Goal: Task Accomplishment & Management: Use online tool/utility

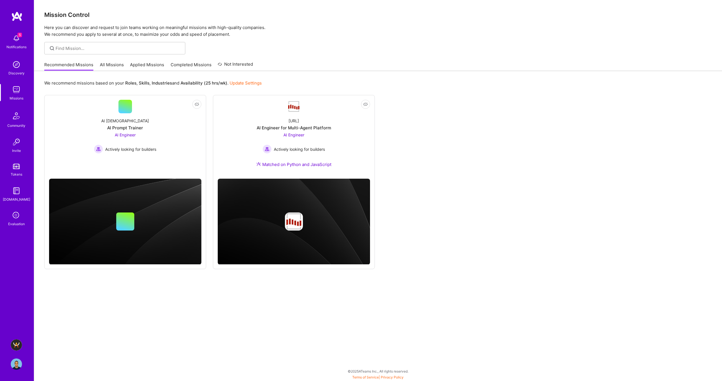
click at [14, 345] on img at bounding box center [16, 345] width 11 height 11
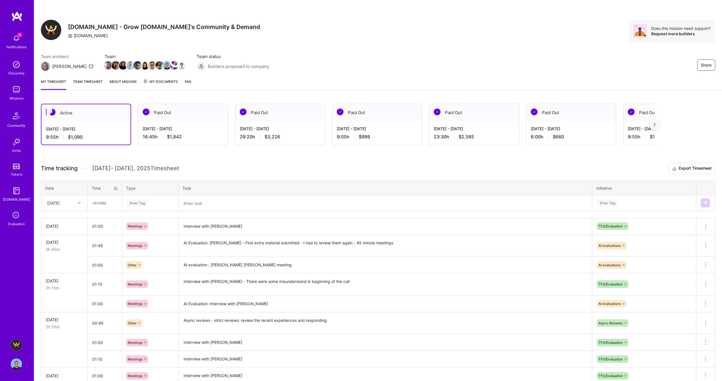
click at [209, 203] on textarea at bounding box center [385, 203] width 413 height 15
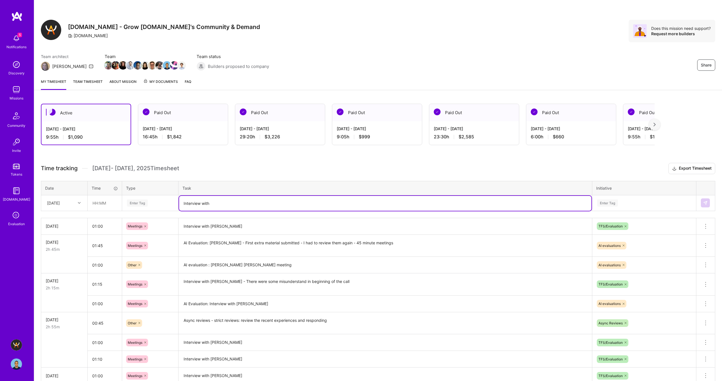
paste textarea "[PERSON_NAME] [PERSON_NAME]"
type textarea "Interview with [PERSON_NAME] [PERSON_NAME]"
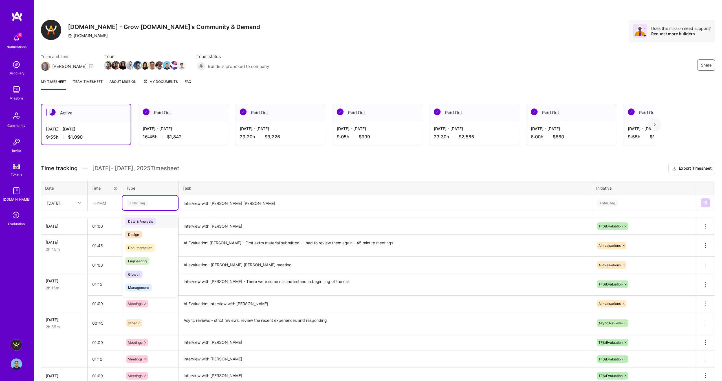
click at [134, 203] on div "Enter Tag" at bounding box center [137, 203] width 21 height 9
type input "meeting"
click at [138, 221] on span "Meetings" at bounding box center [135, 222] width 20 height 8
click at [99, 203] on input "text" at bounding box center [105, 203] width 34 height 15
type input "01:00"
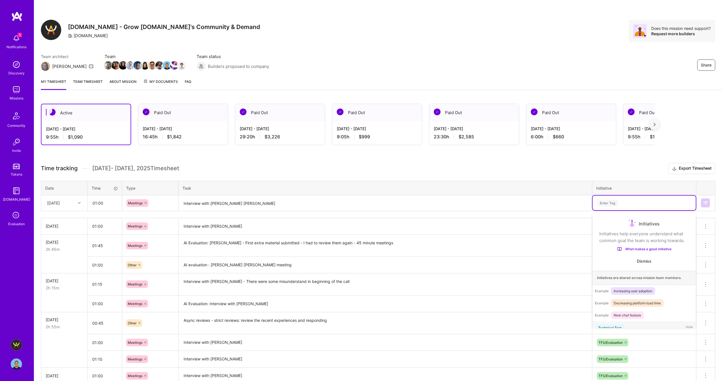
click at [609, 201] on div "Enter Tag" at bounding box center [607, 203] width 21 height 9
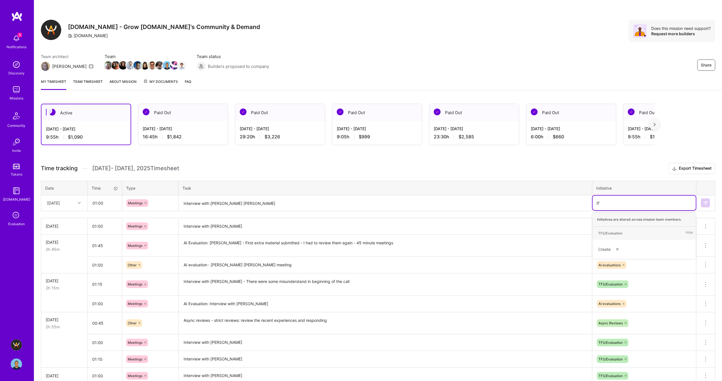
type input "tfs"
click at [615, 233] on div "TFS/Evaluation" at bounding box center [610, 234] width 24 height 6
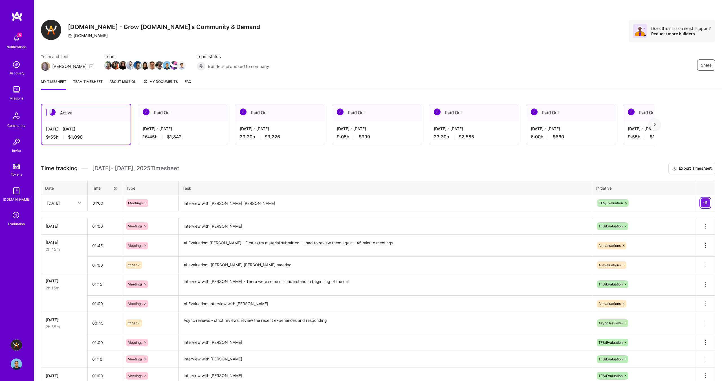
click at [710, 202] on button at bounding box center [705, 203] width 9 height 9
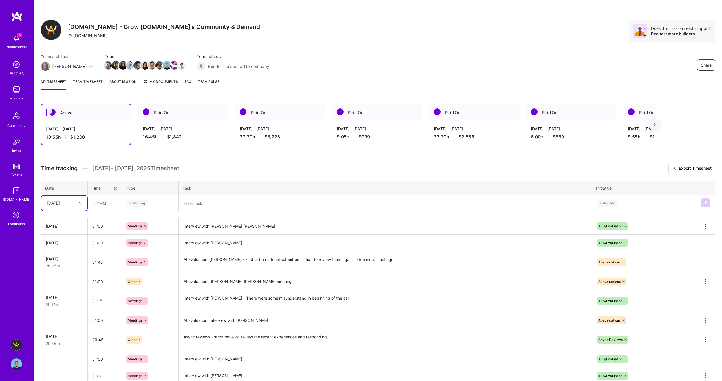
click at [481, 160] on div "Active [DATE] - [DATE] 10:55 h $1,200 Paid Out [DATE] - [DATE] 16:45 h $1,842 P…" at bounding box center [378, 270] width 688 height 347
